Goal: Task Accomplishment & Management: Complete application form

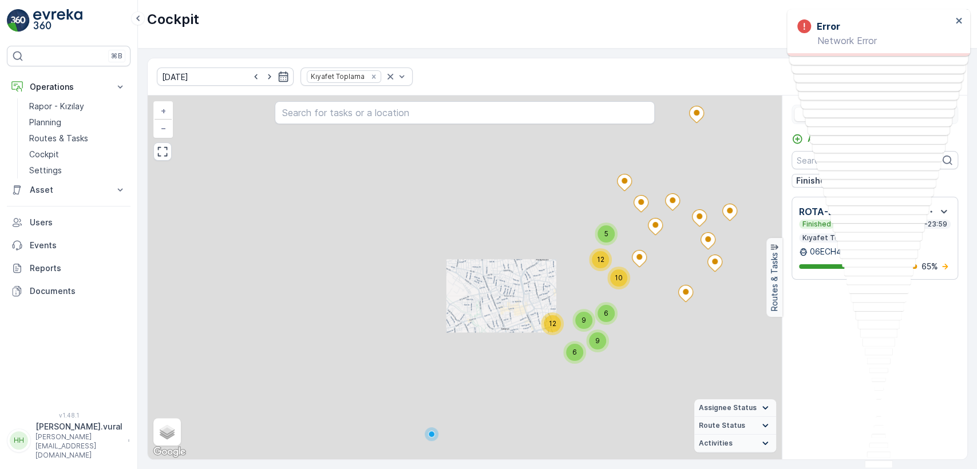
drag, startPoint x: 573, startPoint y: 428, endPoint x: 493, endPoint y: 331, distance: 126.4
click at [493, 331] on div "5 12 6 10 9 9 6 12 + − Satellite Roadmap Terrain Hybrid Leaflet Keyboard shortc…" at bounding box center [465, 278] width 634 height 364
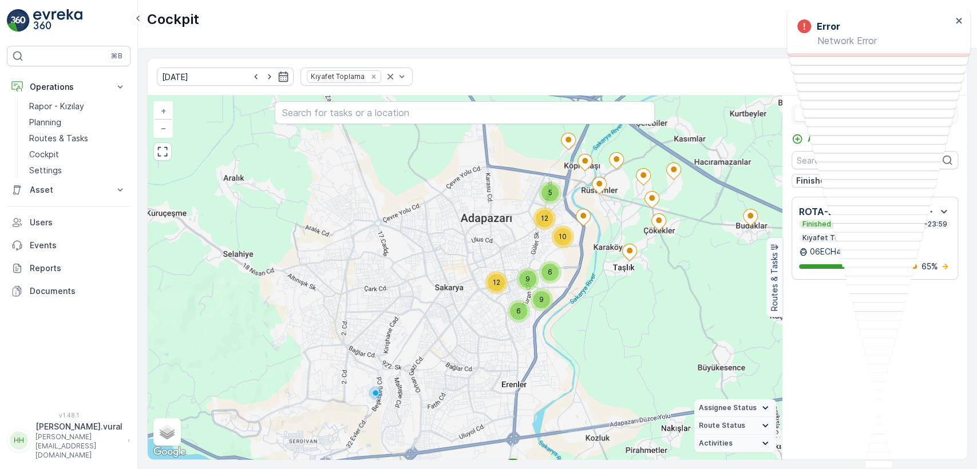
drag, startPoint x: 536, startPoint y: 269, endPoint x: 540, endPoint y: 312, distance: 43.1
click at [540, 312] on div "5 12 6 10 9 9 6 12 + − Satellite Roadmap Terrain Hybrid Leaflet Keyboard shortc…" at bounding box center [465, 278] width 634 height 364
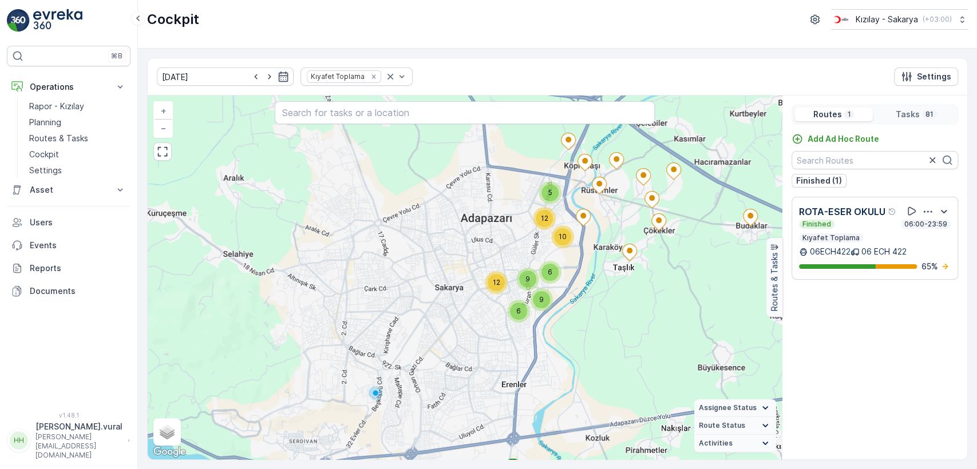
click at [624, 328] on div "5 12 6 10 9 9 6 12 + − Satellite Roadmap Terrain Hybrid Leaflet Keyboard shortc…" at bounding box center [465, 278] width 634 height 364
click at [604, 301] on div "5 12 6 10 9 9 6 12 + − Satellite Roadmap Terrain Hybrid Leaflet Keyboard shortc…" at bounding box center [465, 278] width 634 height 364
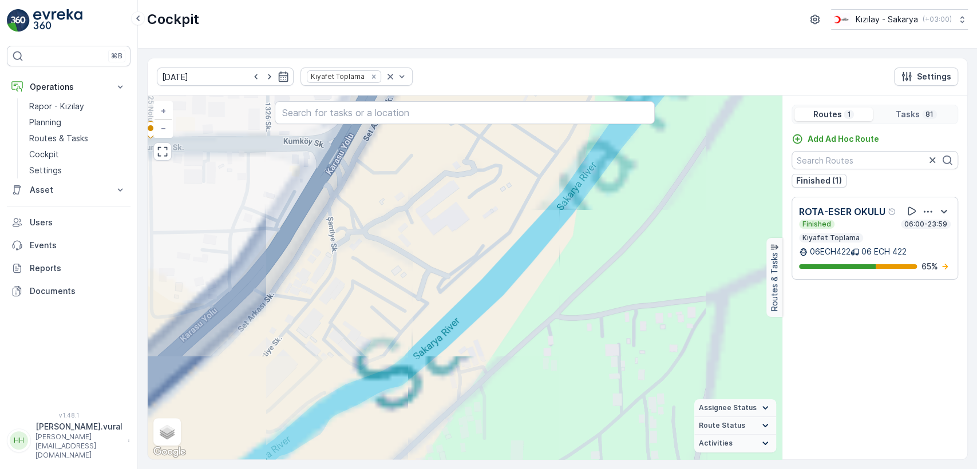
drag, startPoint x: 448, startPoint y: 314, endPoint x: 574, endPoint y: 409, distance: 157.8
click at [574, 409] on div "+ − Satellite Roadmap Terrain Hybrid Leaflet Keyboard shortcuts Map Data Map da…" at bounding box center [465, 278] width 634 height 364
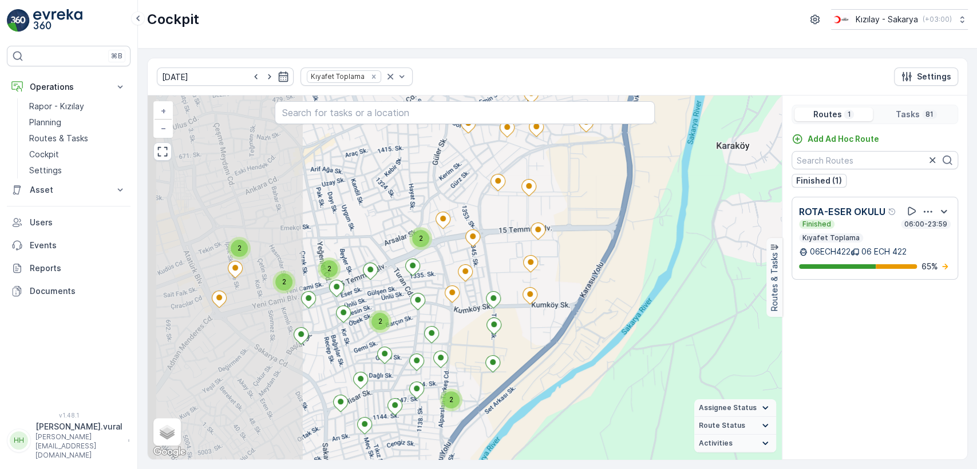
drag, startPoint x: 362, startPoint y: 352, endPoint x: 525, endPoint y: 356, distance: 163.1
click at [525, 356] on div "2 2 2 2 2 2 2 + − Satellite Roadmap Terrain Hybrid Leaflet Keyboard shortcuts M…" at bounding box center [465, 278] width 634 height 364
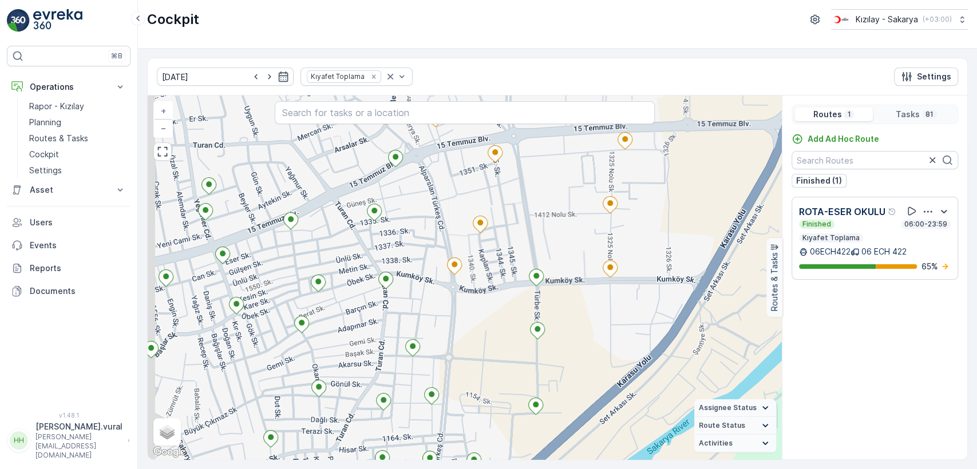
drag, startPoint x: 433, startPoint y: 371, endPoint x: 483, endPoint y: 364, distance: 50.9
click at [481, 370] on div "+ − Satellite Roadmap Terrain Hybrid Leaflet Keyboard shortcuts Map Data Map da…" at bounding box center [465, 278] width 634 height 364
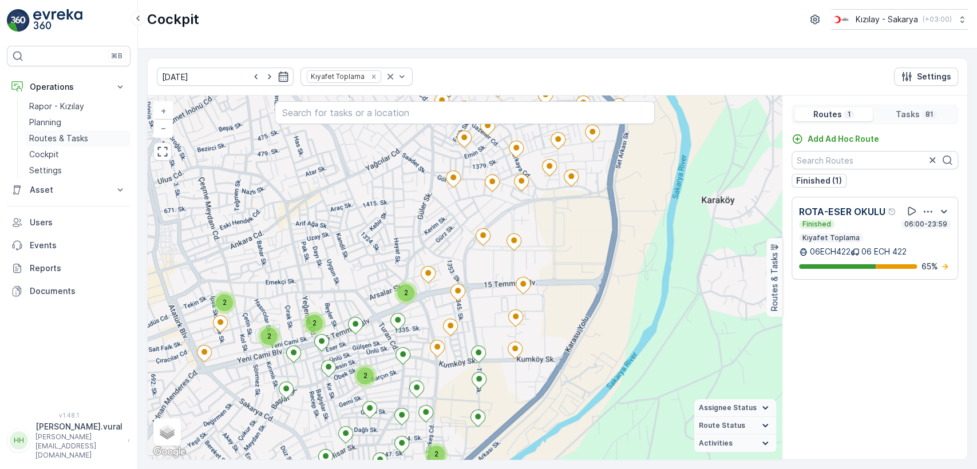
click at [72, 138] on p "Routes & Tasks" at bounding box center [58, 138] width 59 height 11
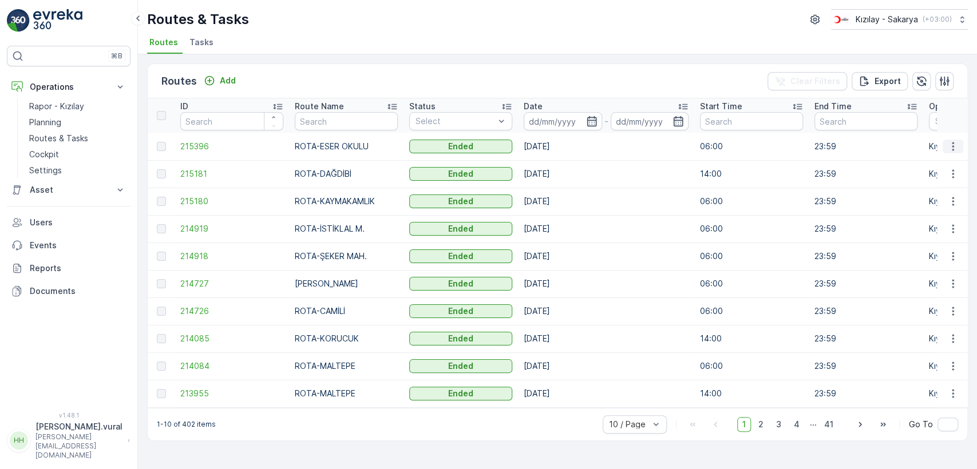
click at [947, 151] on icon "button" at bounding box center [952, 146] width 11 height 11
click at [941, 162] on span "See More Details" at bounding box center [926, 163] width 66 height 11
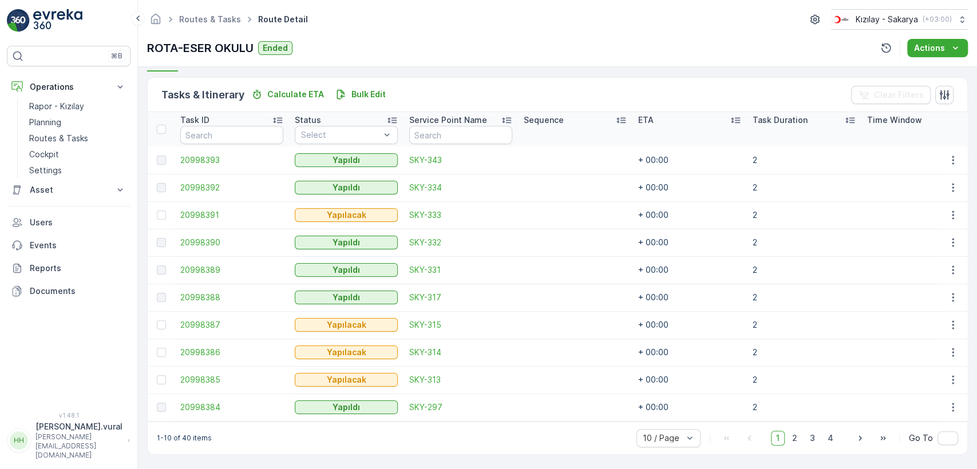
scroll to position [272, 0]
click at [791, 433] on span "2" at bounding box center [794, 437] width 15 height 15
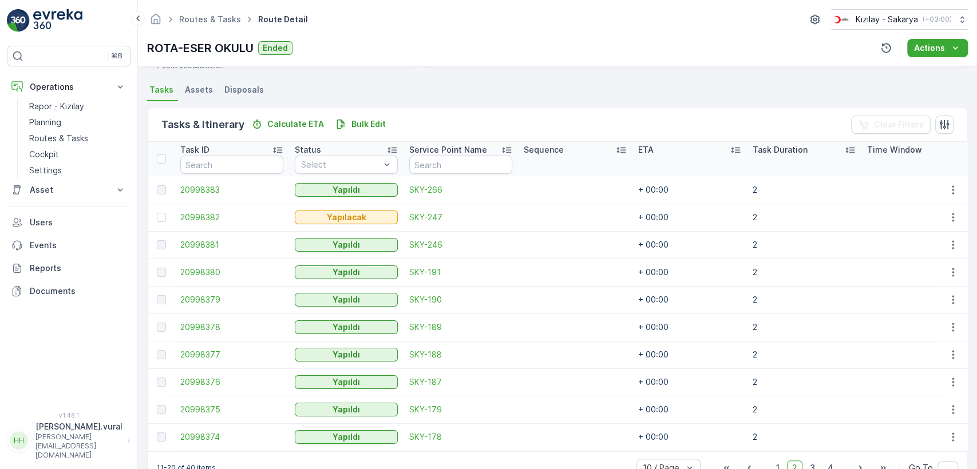
scroll to position [272, 0]
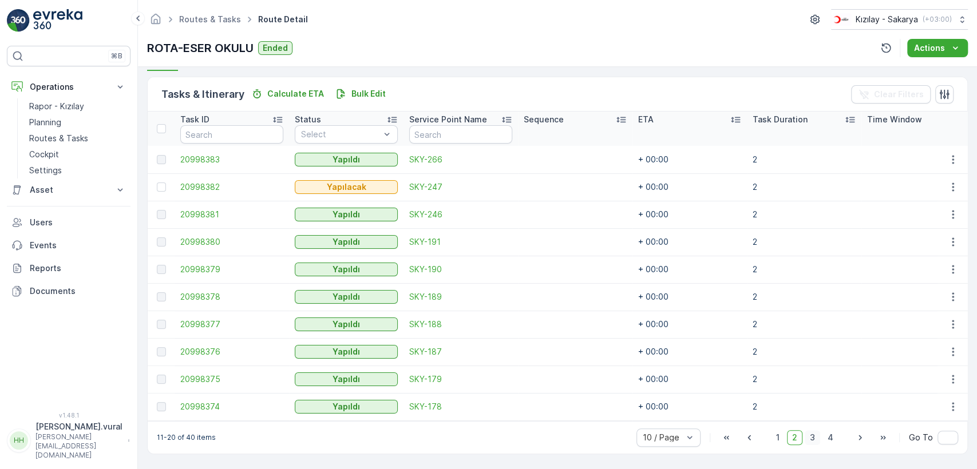
click at [815, 441] on span "3" at bounding box center [811, 437] width 15 height 15
click at [828, 435] on span "4" at bounding box center [830, 437] width 16 height 15
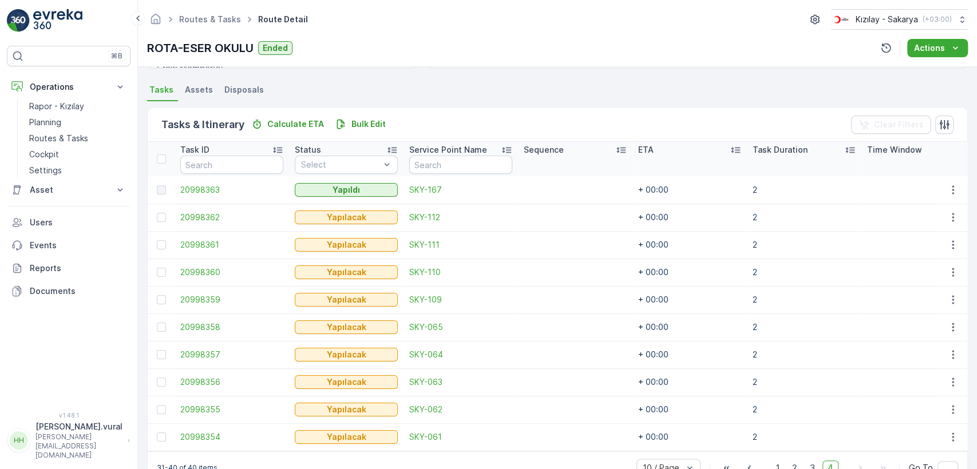
scroll to position [272, 0]
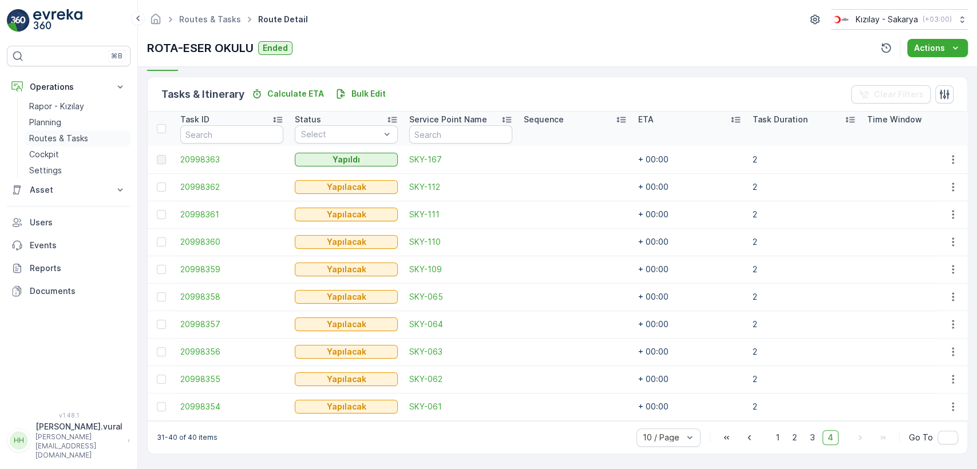
click at [61, 139] on p "Routes & Tasks" at bounding box center [58, 138] width 59 height 11
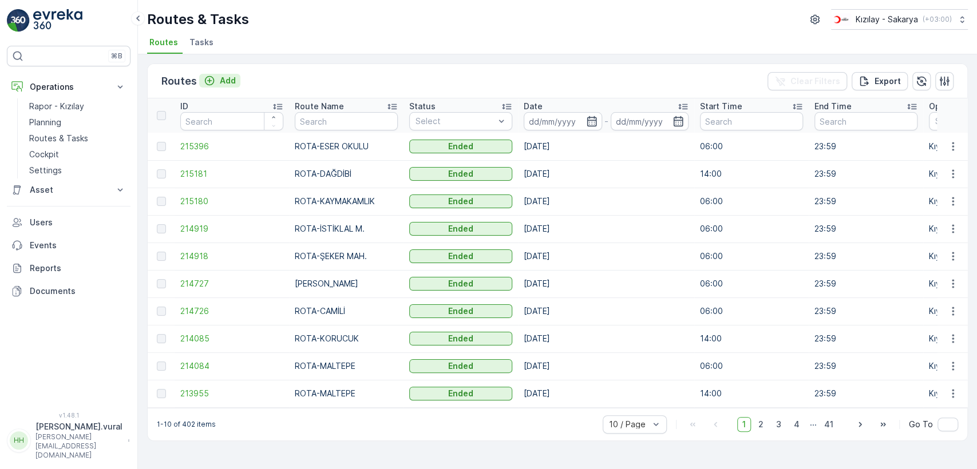
click at [223, 84] on p "Add" at bounding box center [228, 80] width 16 height 11
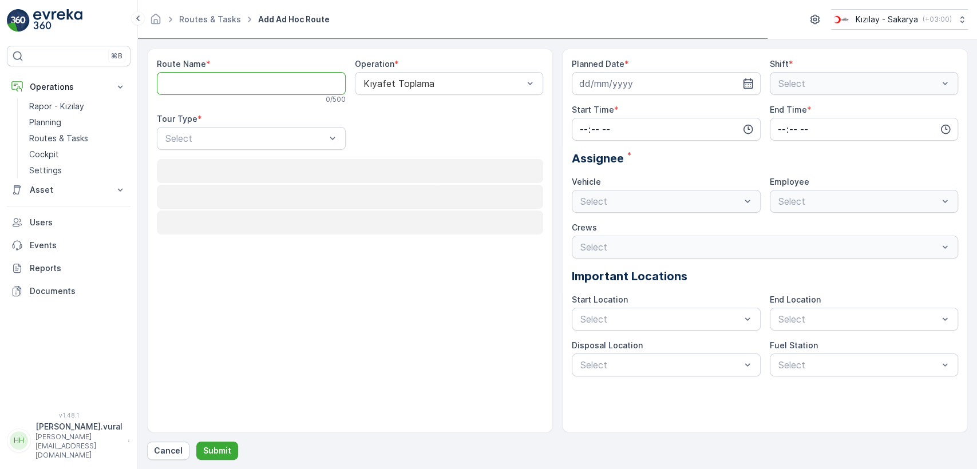
click at [223, 84] on Name "Route Name" at bounding box center [251, 83] width 189 height 23
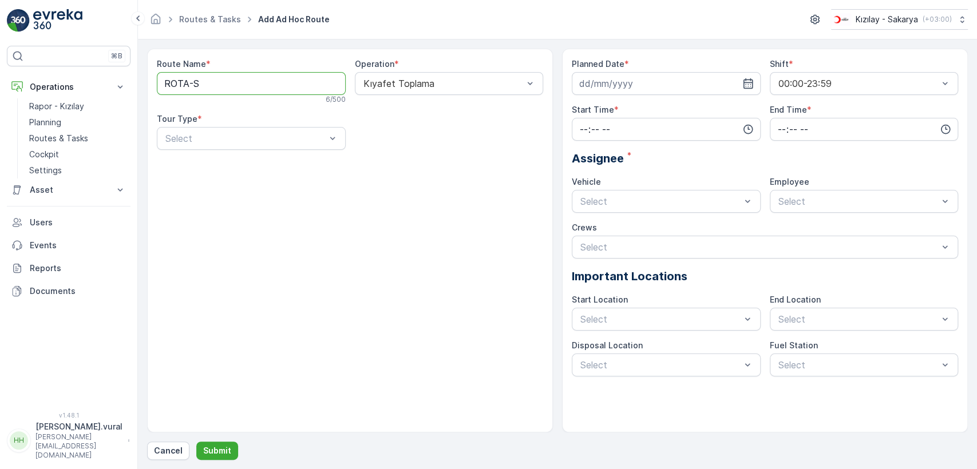
type Name "ROTA-STADYUM"
click at [247, 141] on div at bounding box center [245, 138] width 162 height 10
click at [233, 172] on div "Static" at bounding box center [251, 166] width 189 height 19
click at [408, 139] on div at bounding box center [443, 138] width 162 height 10
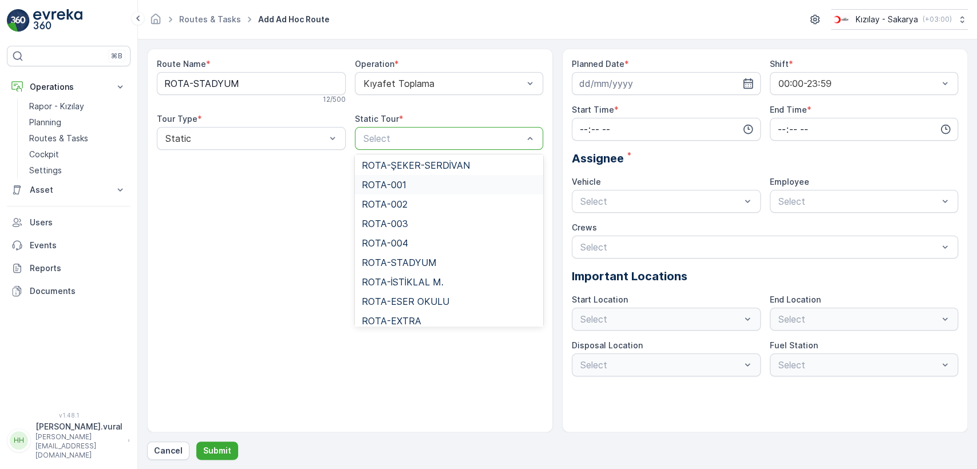
scroll to position [318, 0]
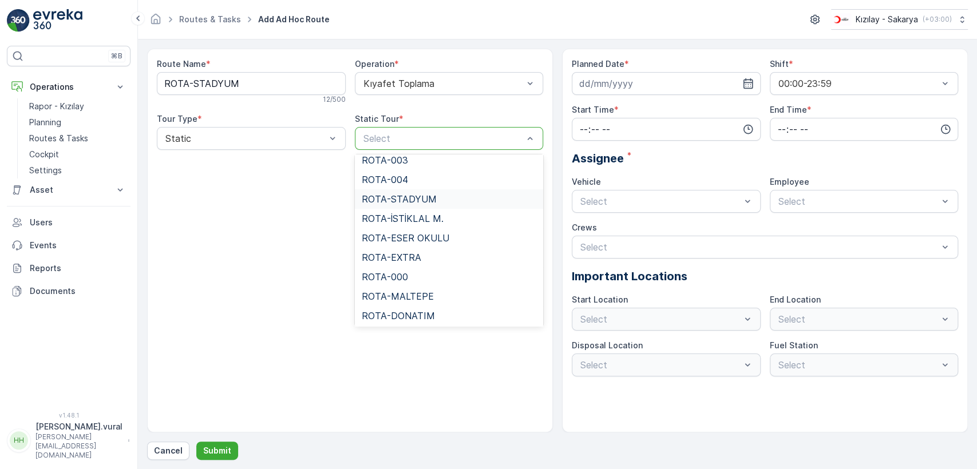
click at [416, 201] on span "ROTA-STADYUM" at bounding box center [399, 199] width 75 height 10
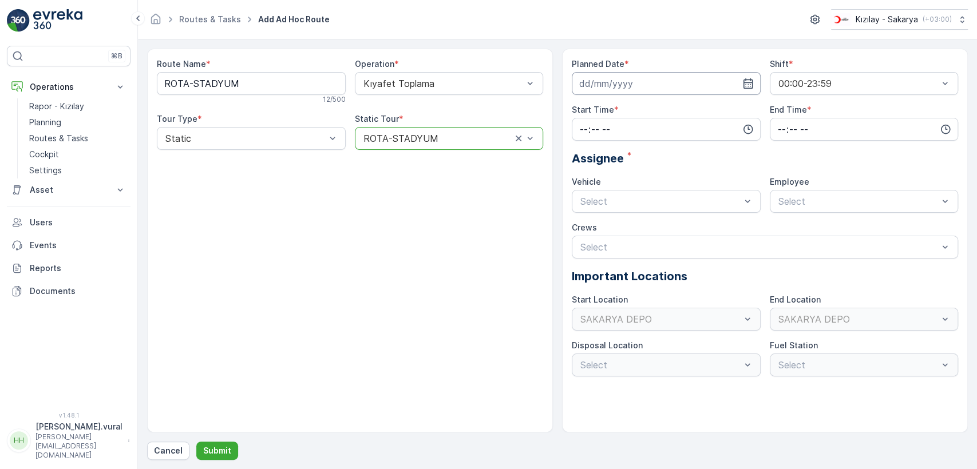
click at [605, 94] on input at bounding box center [666, 83] width 189 height 23
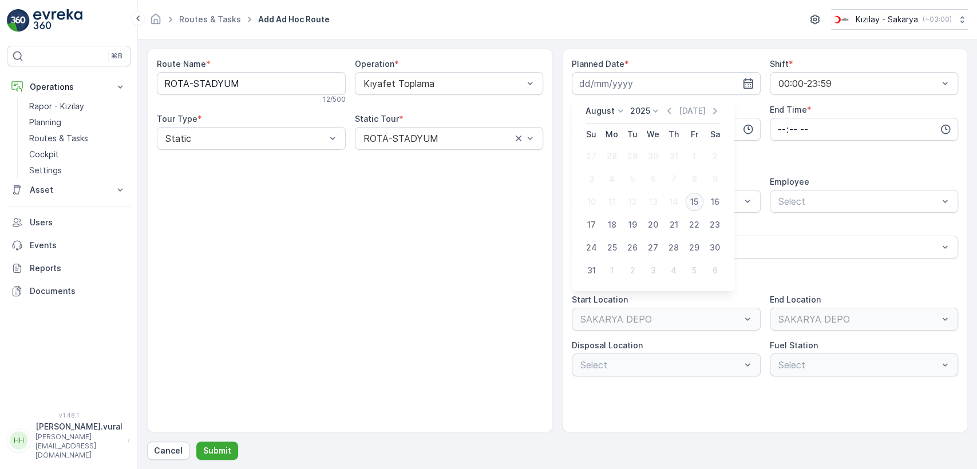
click at [696, 207] on div "15" at bounding box center [694, 202] width 18 height 18
type input "[DATE]"
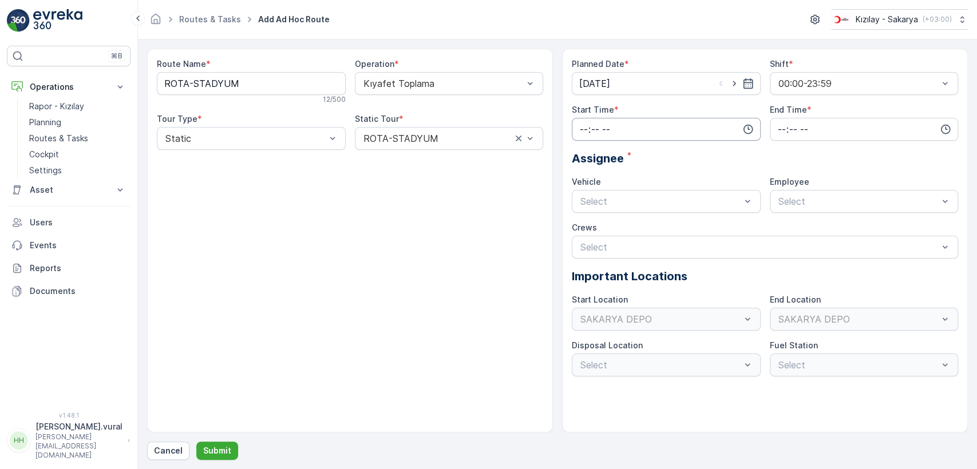
click at [598, 132] on input "time" at bounding box center [666, 129] width 189 height 23
click at [585, 244] on span "06" at bounding box center [583, 244] width 10 height 11
type input "06:00"
click at [791, 125] on input "time" at bounding box center [864, 129] width 189 height 23
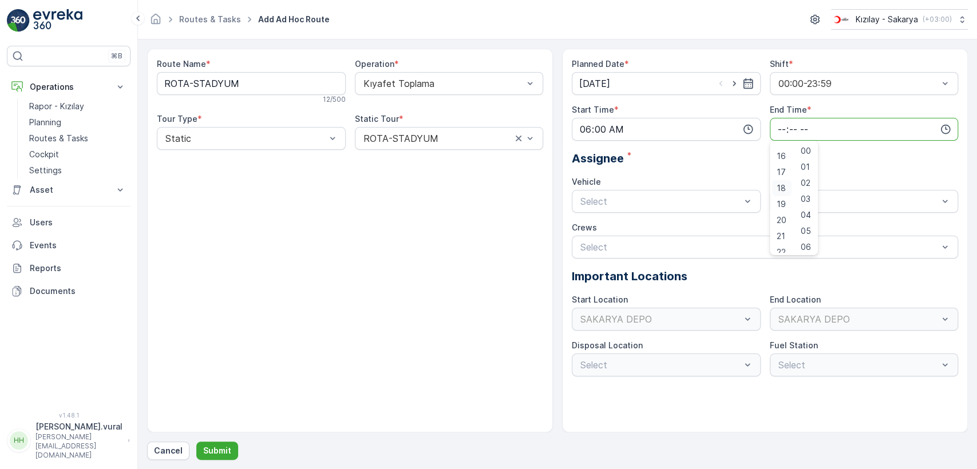
scroll to position [275, 0]
click at [779, 244] on span "23" at bounding box center [780, 244] width 9 height 11
click at [808, 239] on span "59" at bounding box center [805, 244] width 10 height 11
type input "23:59"
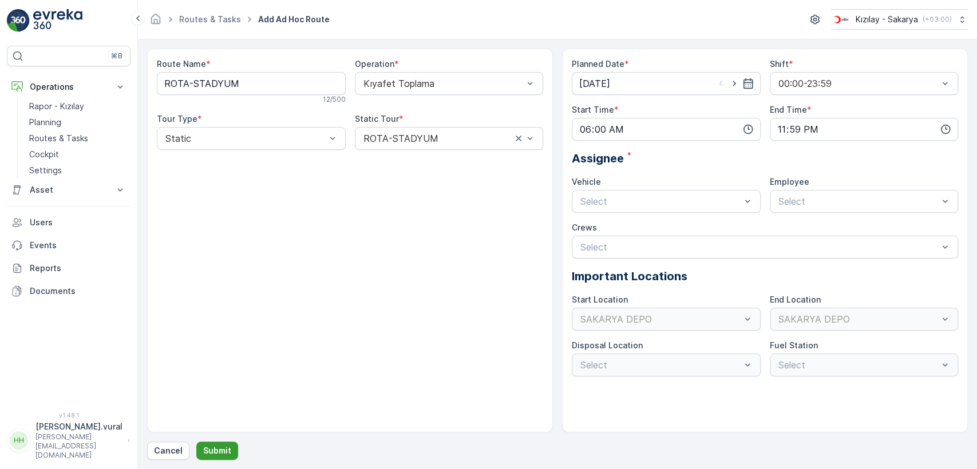
click at [206, 446] on p "Submit" at bounding box center [217, 450] width 28 height 11
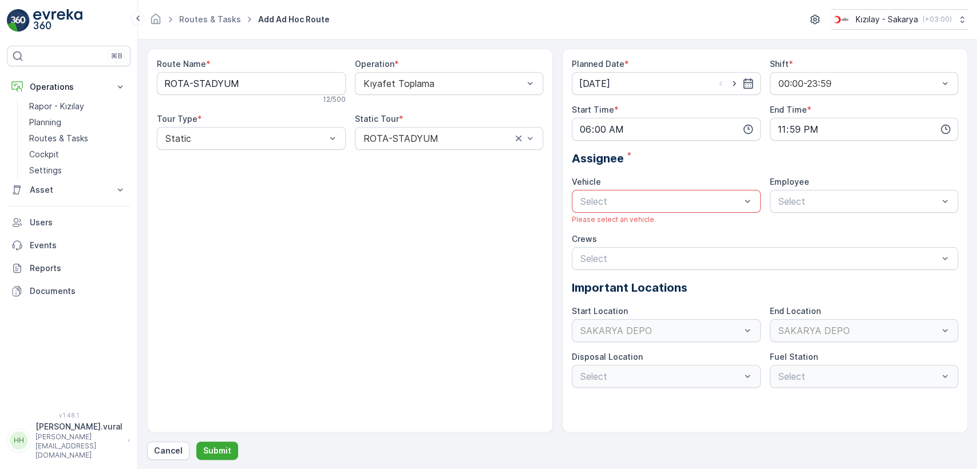
click at [628, 207] on p "Select" at bounding box center [660, 202] width 160 height 14
click at [614, 245] on span "06 ECH 422" at bounding box center [604, 249] width 52 height 10
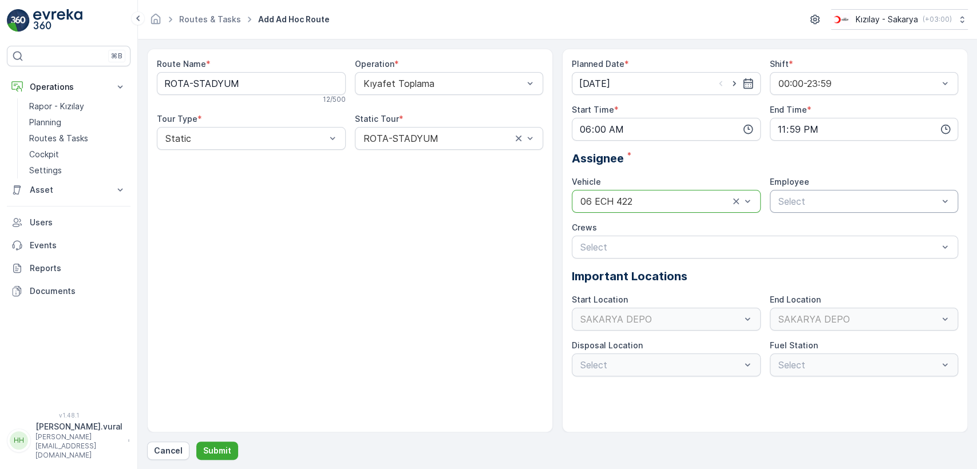
click at [771, 209] on div "Select" at bounding box center [864, 201] width 189 height 23
click at [787, 228] on span "06ECH422" at bounding box center [799, 229] width 46 height 10
click at [236, 455] on div "Cancel Submit" at bounding box center [557, 451] width 820 height 18
click at [220, 461] on form "Route Name * ROTA-STADYUM 12 / 500 Operation * Kıyafet Toplama Tour Type * Stat…" at bounding box center [557, 254] width 839 height 430
click at [217, 455] on p "Submit" at bounding box center [217, 450] width 28 height 11
